Goal: Find specific page/section

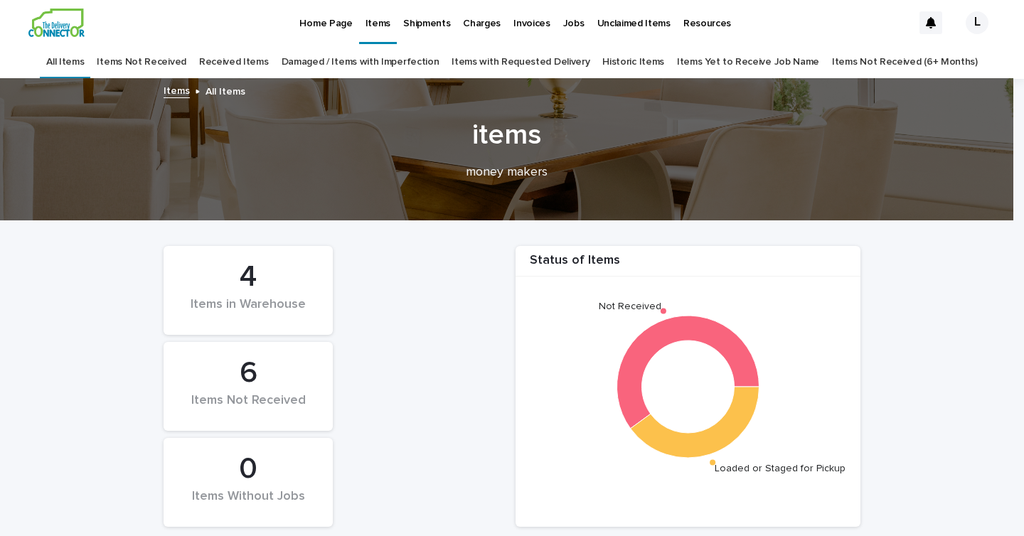
click at [350, 62] on link "Damaged / Items with Imperfection" at bounding box center [361, 61] width 158 height 33
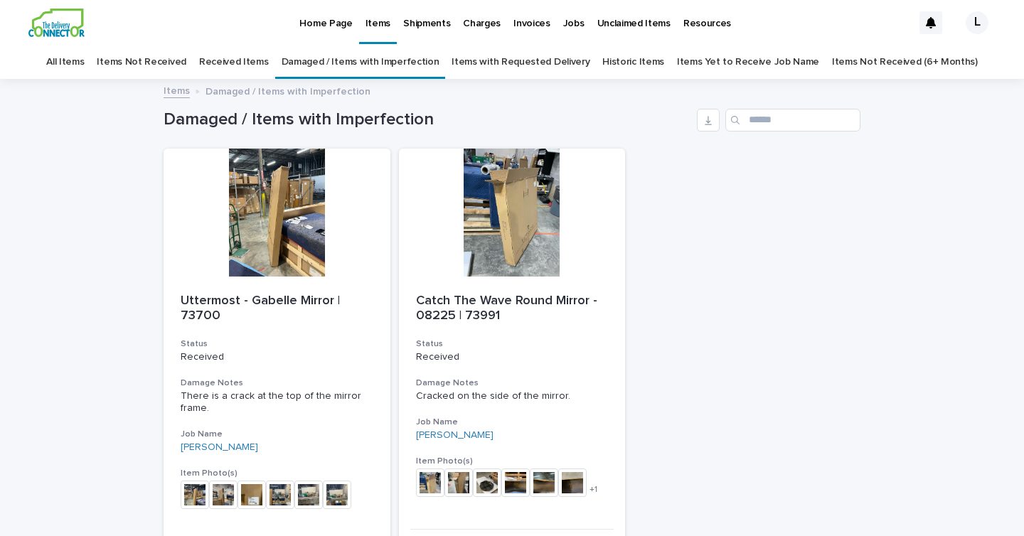
click at [303, 21] on p "Home Page" at bounding box center [325, 15] width 53 height 30
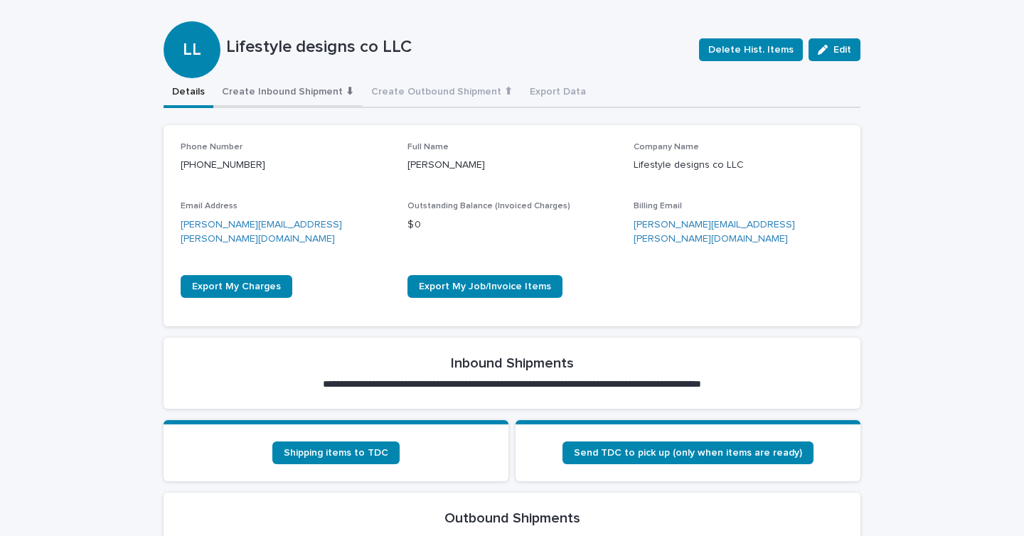
scroll to position [457, 0]
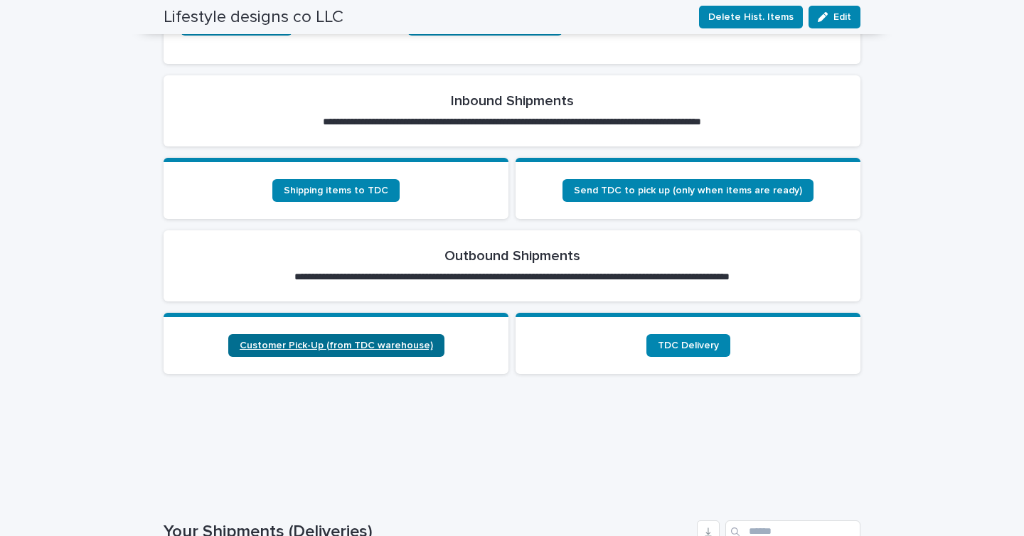
click at [326, 341] on span "Customer Pick-Up (from TDC warehouse)" at bounding box center [336, 346] width 193 height 10
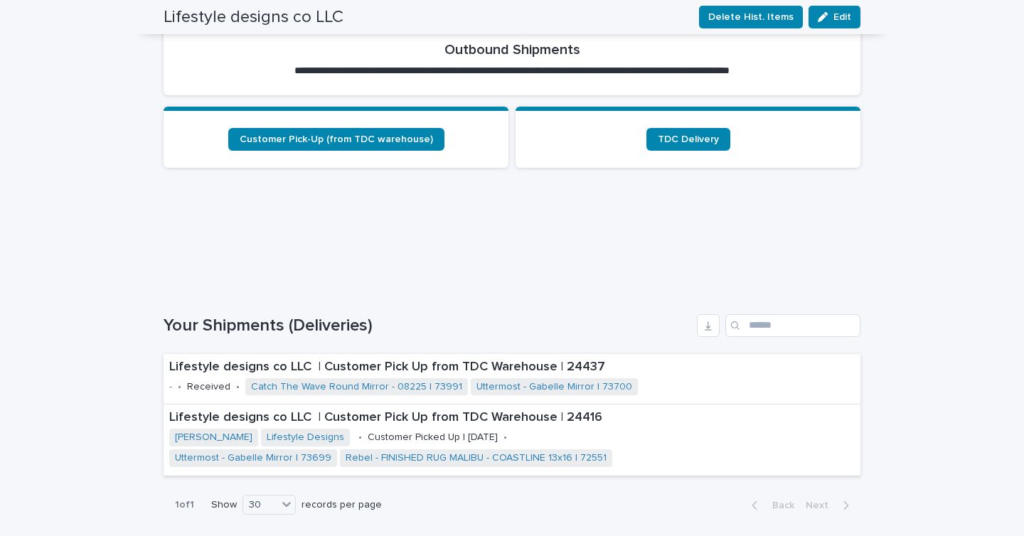
scroll to position [362, 0]
